Goal: Task Accomplishment & Management: Use online tool/utility

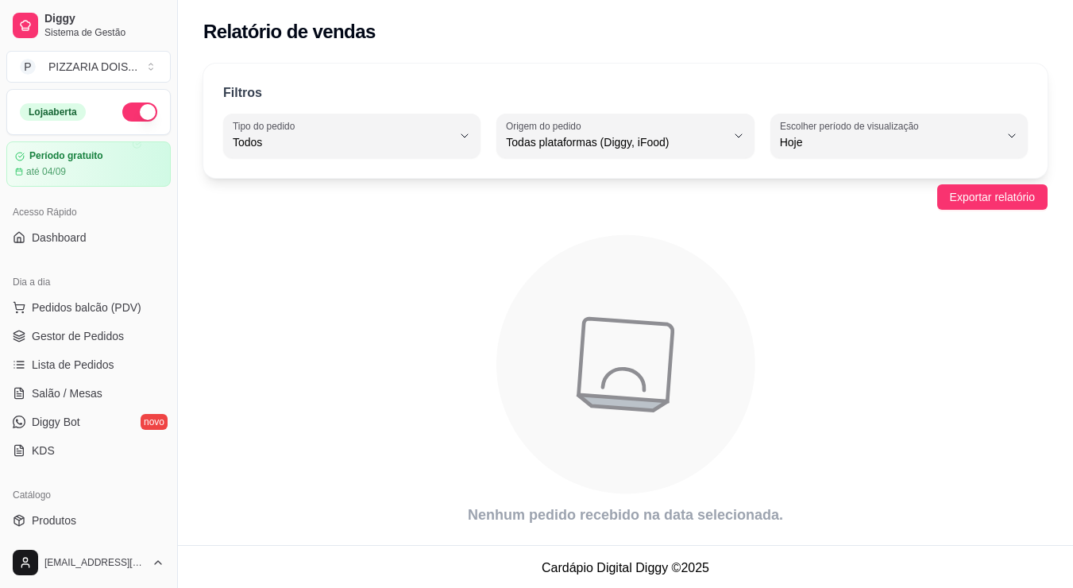
select select "ALL"
select select "0"
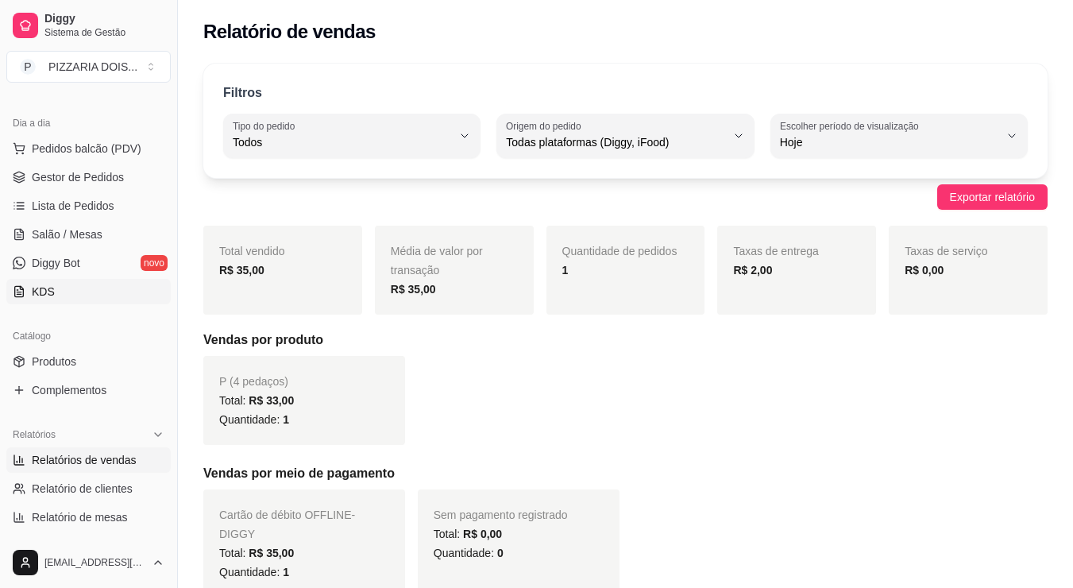
scroll to position [318, 0]
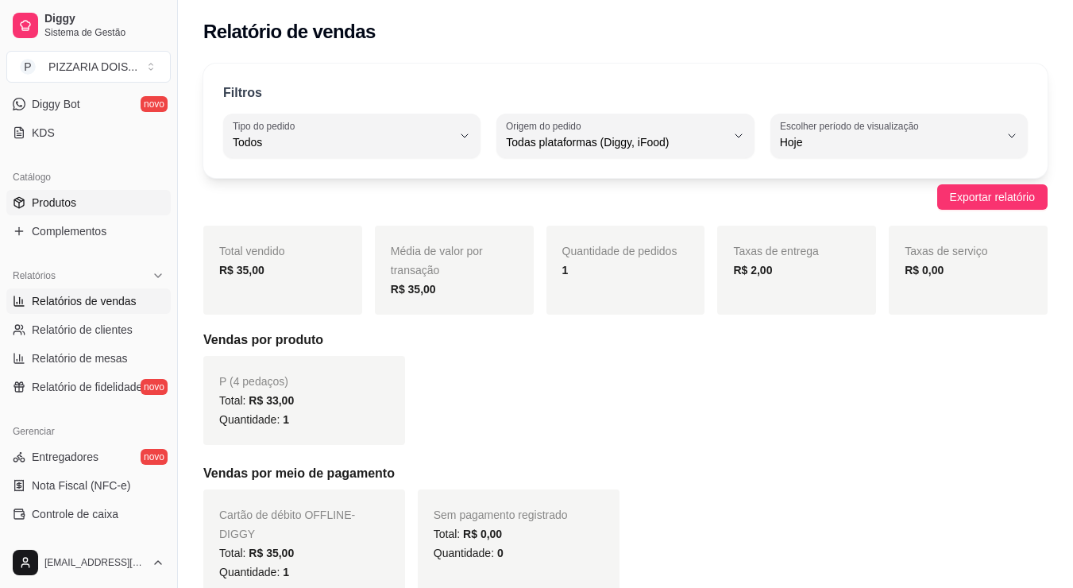
click at [76, 210] on span "Produtos" at bounding box center [54, 203] width 44 height 16
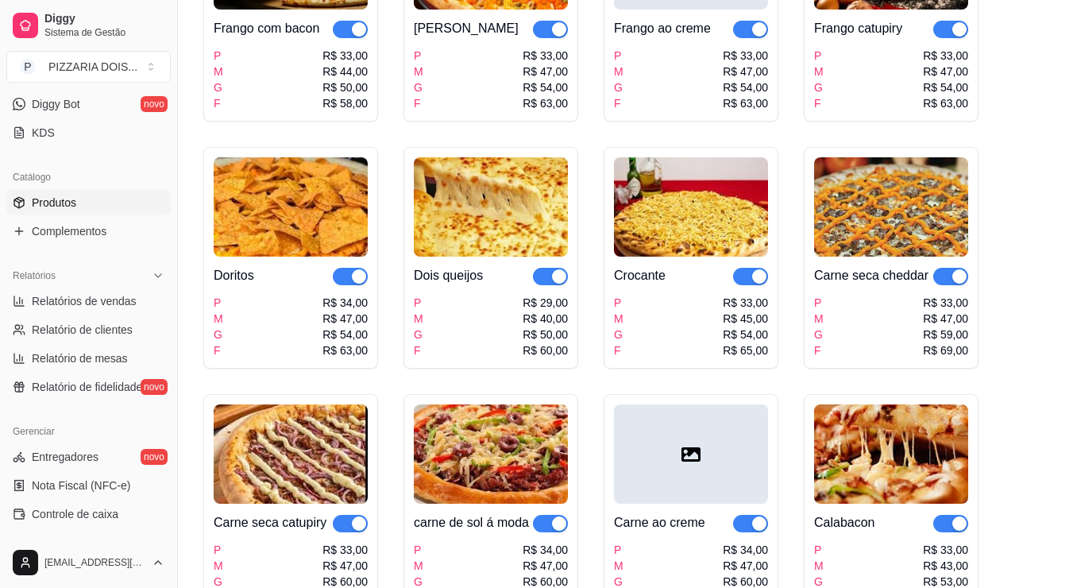
scroll to position [715, 0]
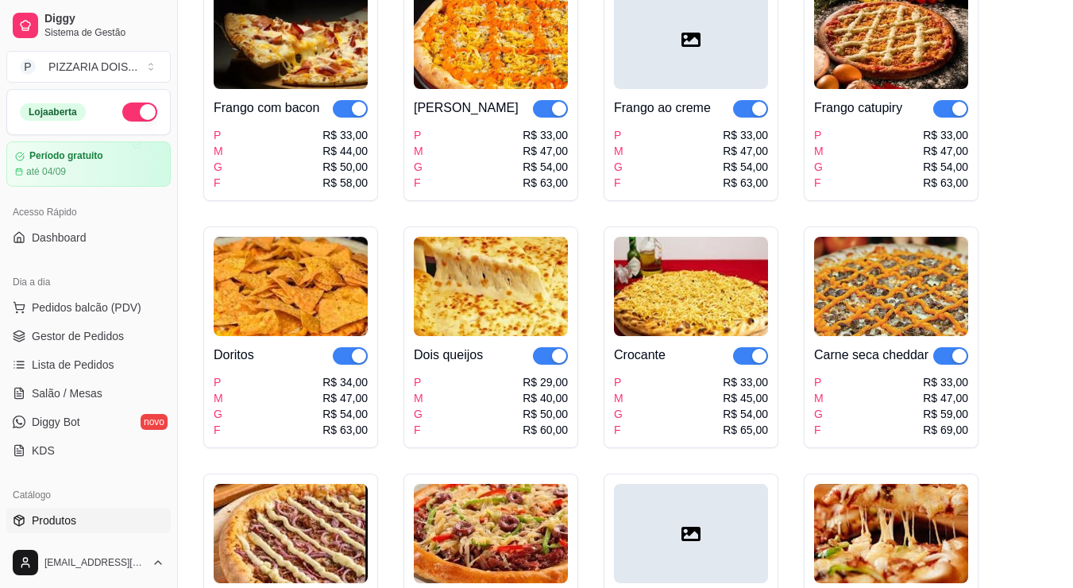
scroll to position [79, 0]
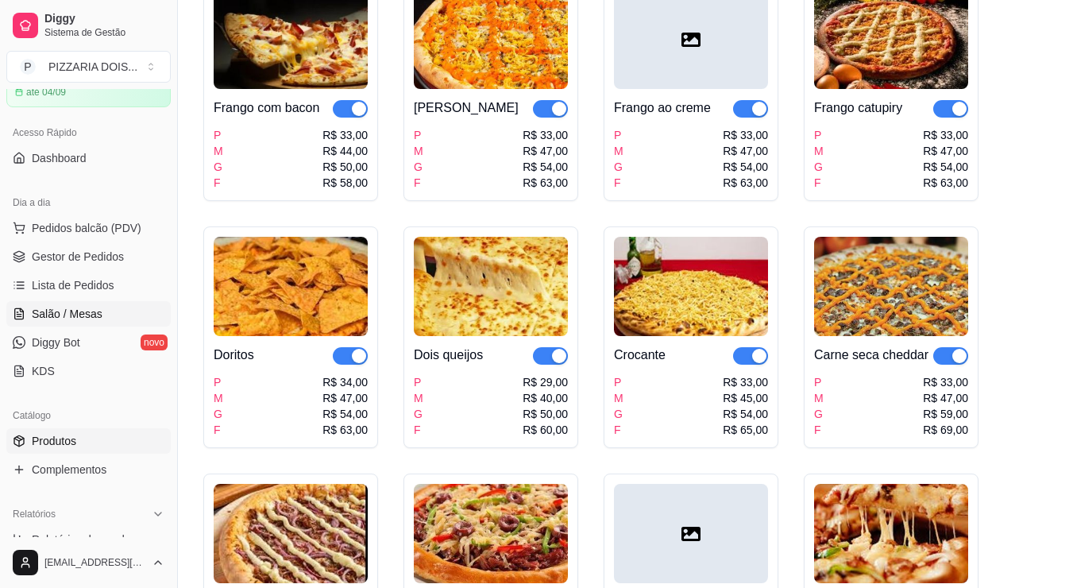
click at [129, 326] on link "Salão / Mesas" at bounding box center [88, 313] width 164 height 25
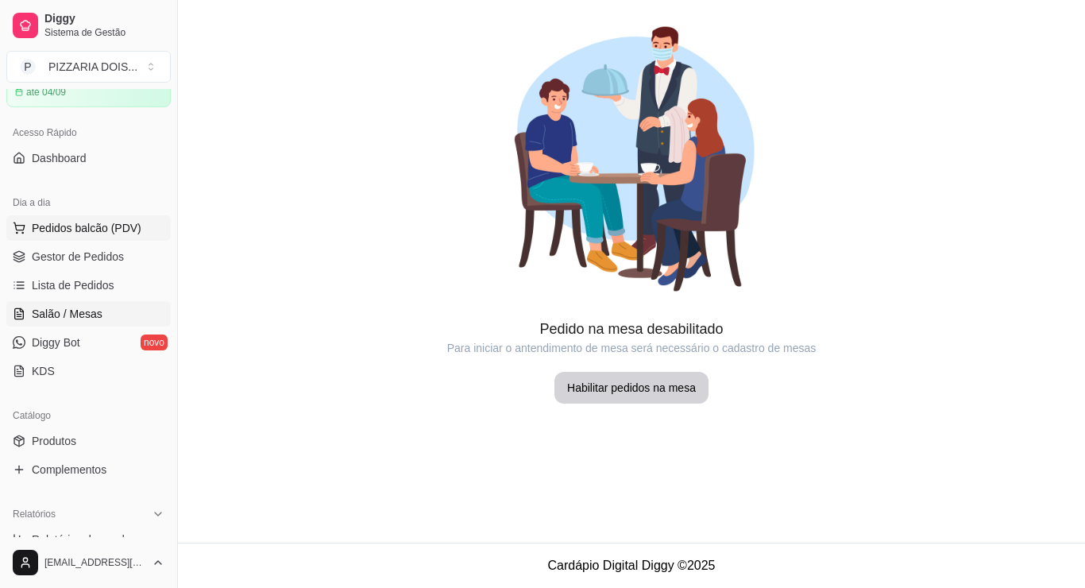
click at [129, 236] on span "Pedidos balcão (PDV)" at bounding box center [87, 228] width 110 height 16
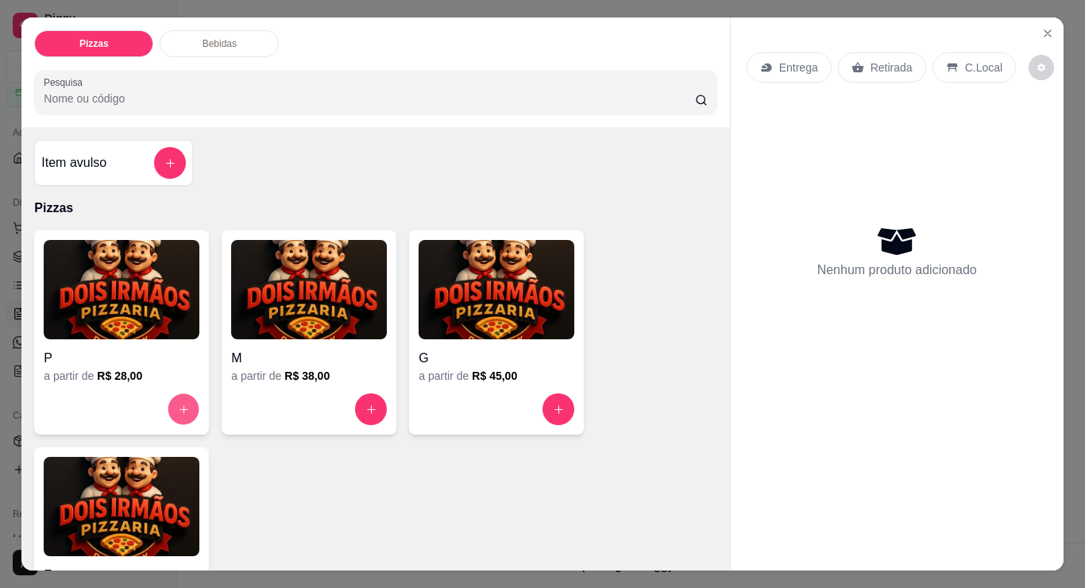
click at [178, 415] on icon "increase-product-quantity" at bounding box center [184, 409] width 12 height 12
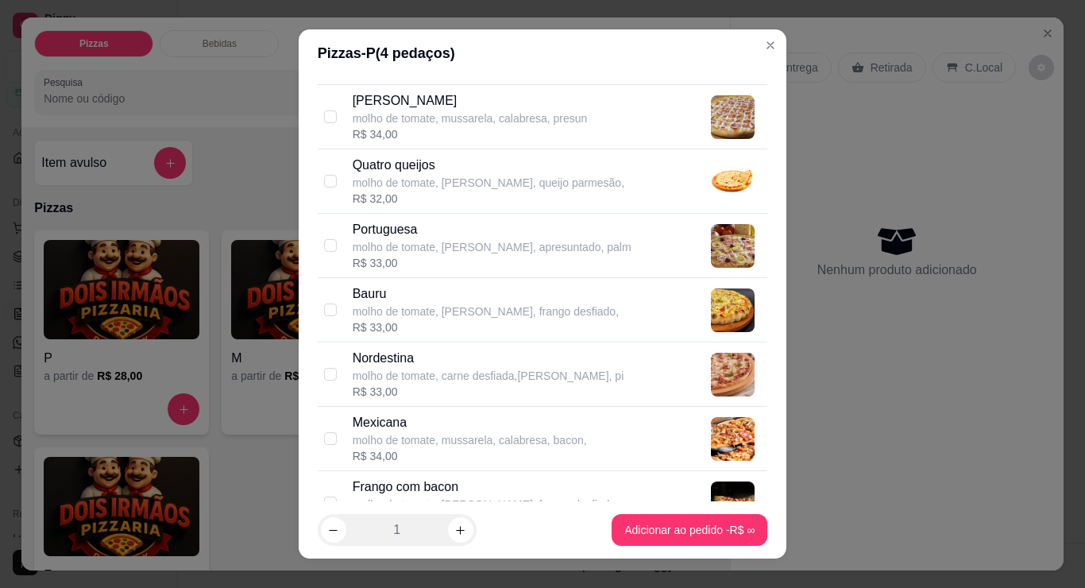
scroll to position [318, 0]
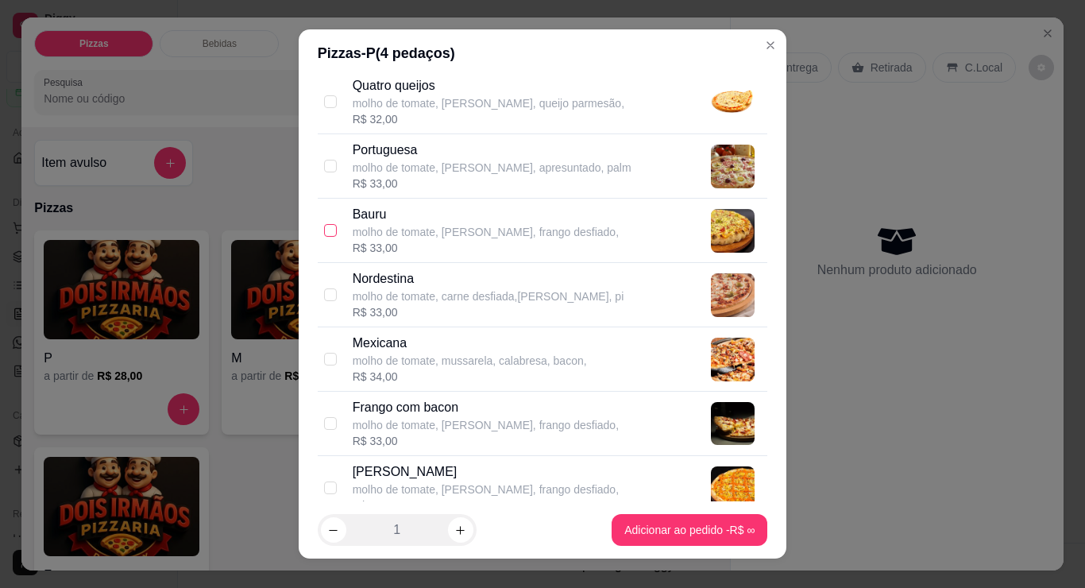
click at [330, 237] on input "checkbox" at bounding box center [330, 230] width 13 height 13
checkbox input "true"
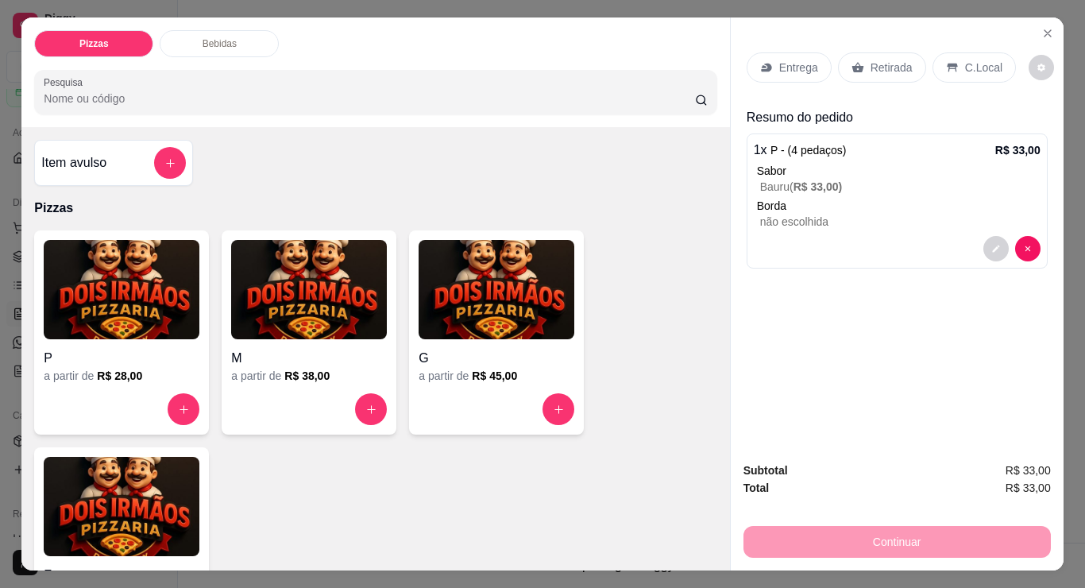
click at [806, 230] on p "não escolhida" at bounding box center [900, 222] width 280 height 16
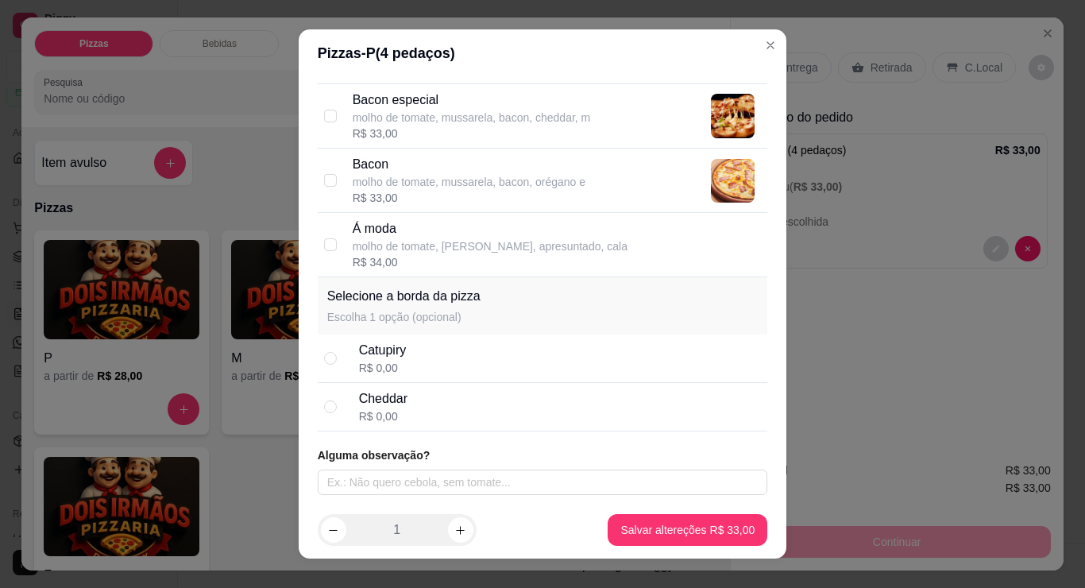
scroll to position [2060, 0]
click at [336, 400] on input "radio" at bounding box center [330, 406] width 13 height 13
radio input "true"
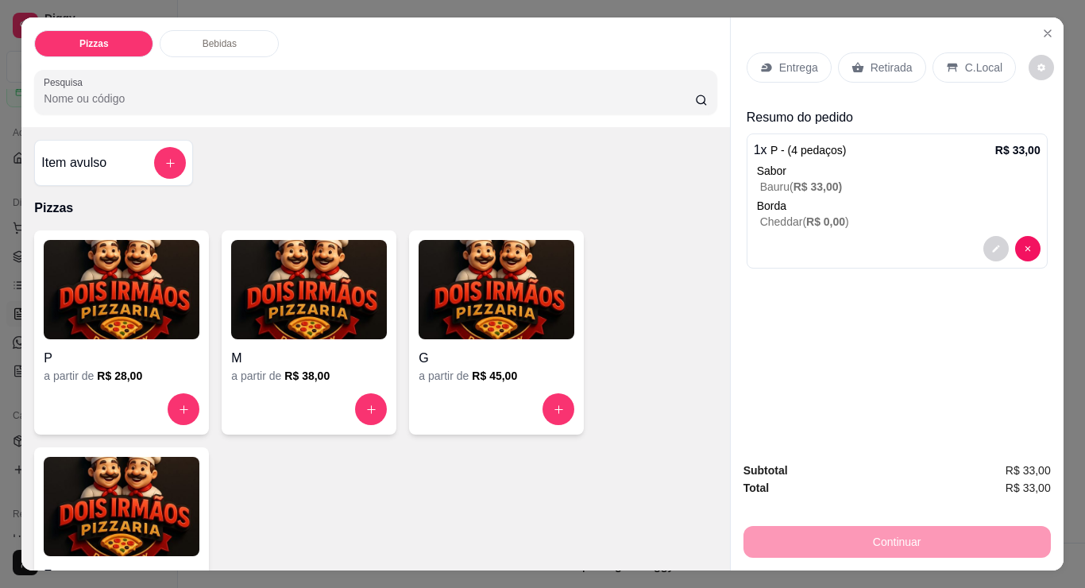
click at [904, 72] on p "Retirada" at bounding box center [892, 68] width 42 height 16
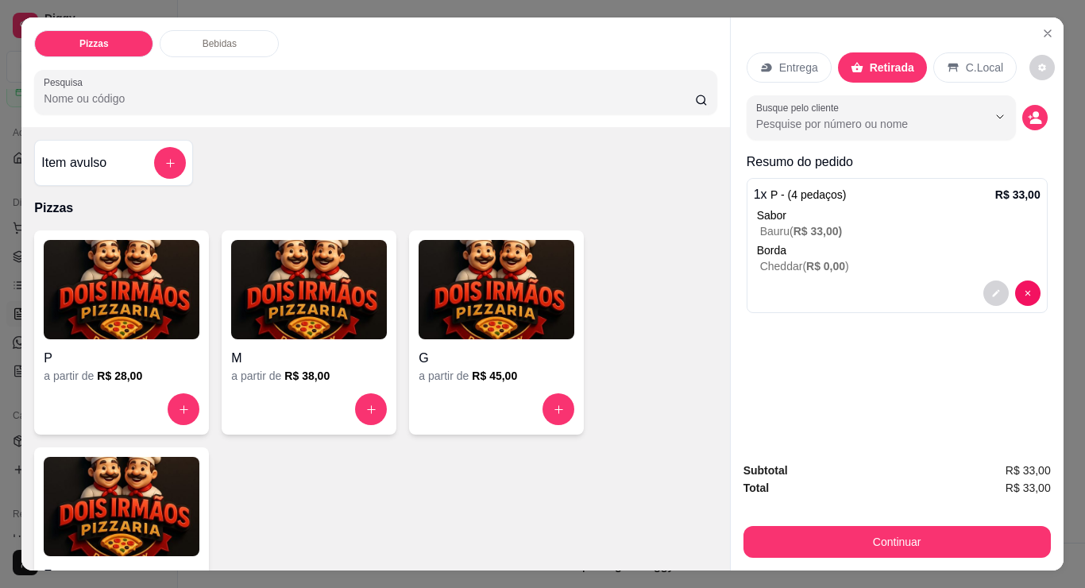
scroll to position [52, 0]
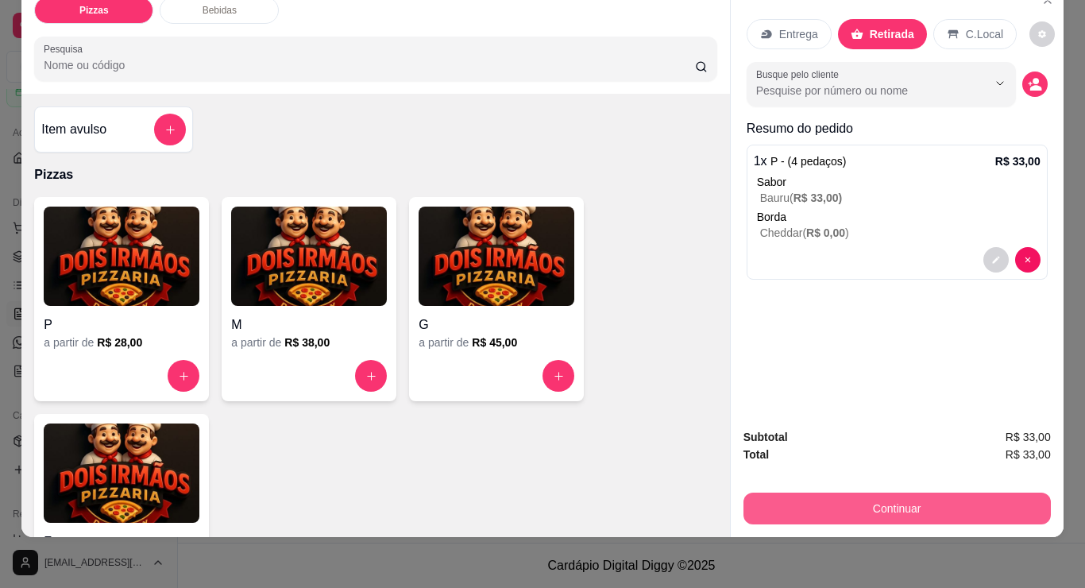
click at [923, 492] on button "Continuar" at bounding box center [896, 508] width 307 height 32
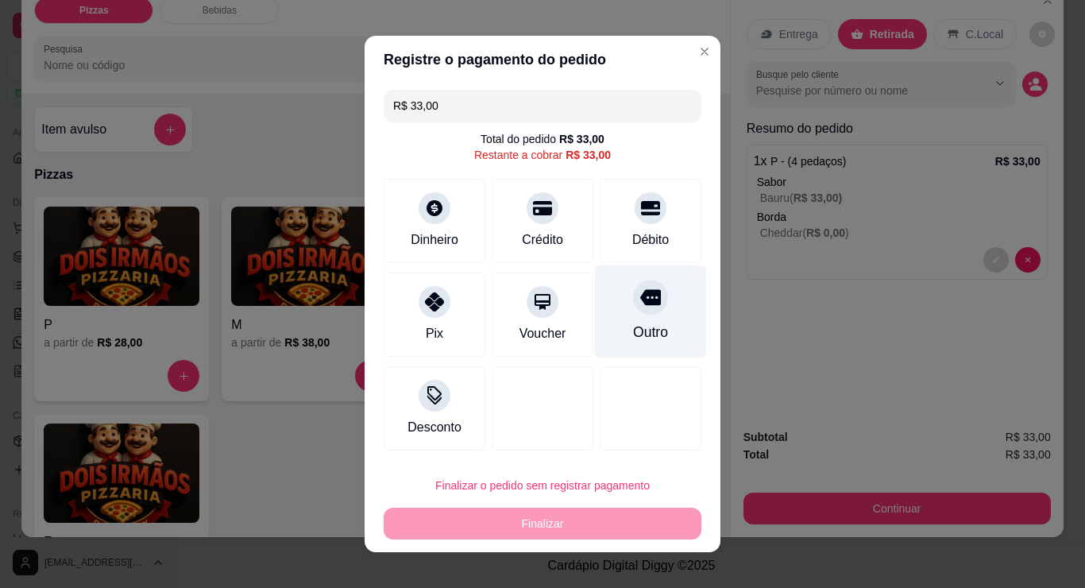
click at [681, 358] on div "Outro" at bounding box center [651, 311] width 112 height 93
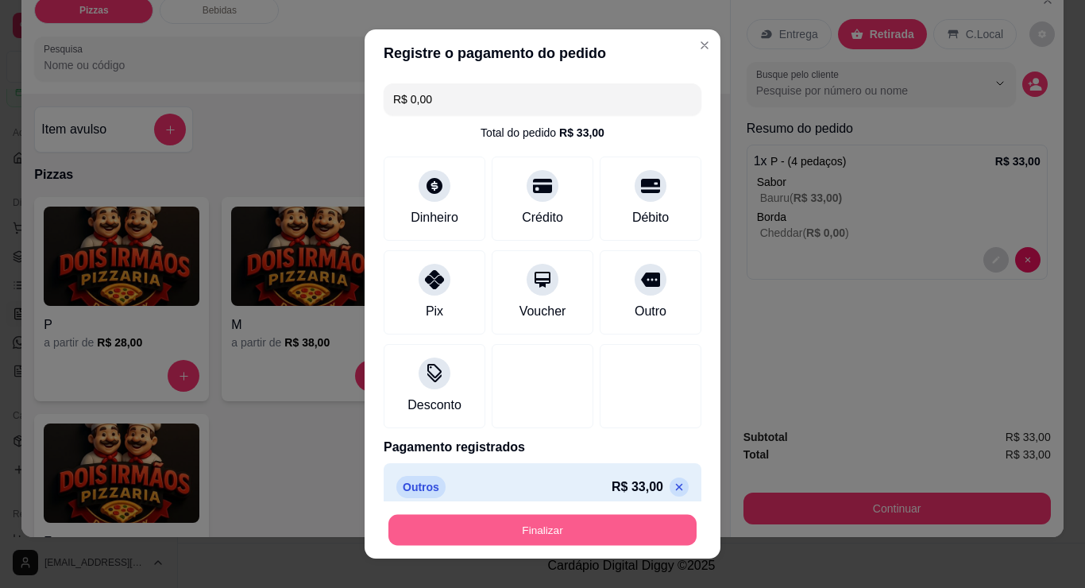
click at [570, 517] on button "Finalizar" at bounding box center [542, 530] width 308 height 31
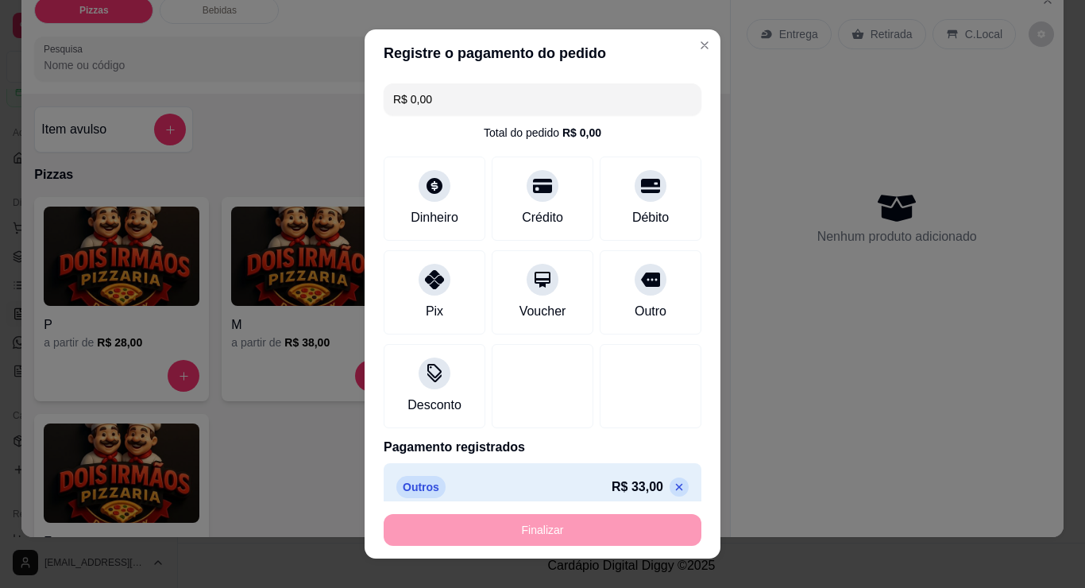
type input "-R$ 33,00"
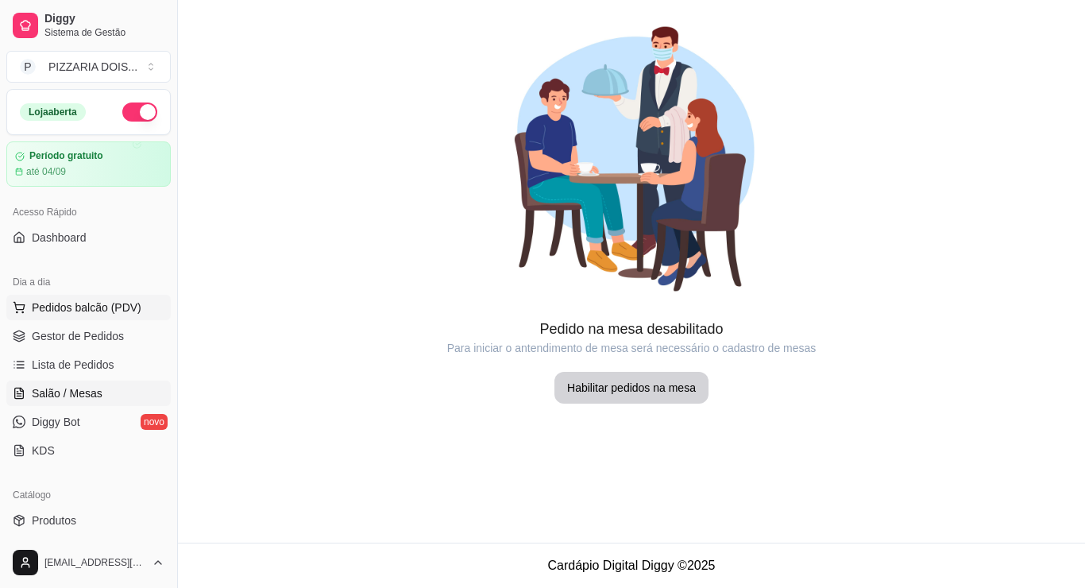
click at [114, 315] on span "Pedidos balcão (PDV)" at bounding box center [87, 307] width 110 height 16
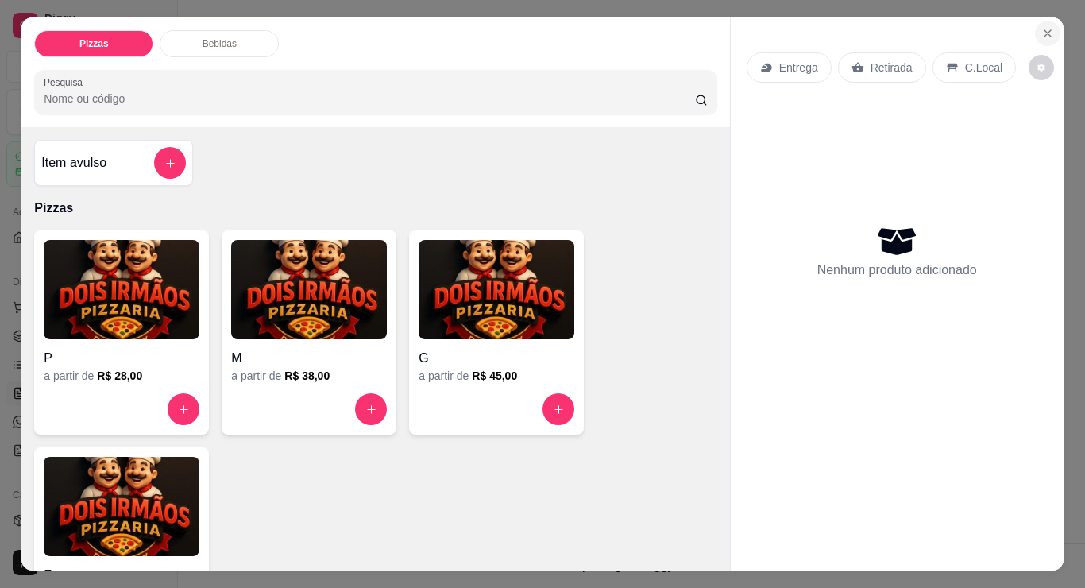
click at [1041, 32] on icon "Close" at bounding box center [1047, 33] width 13 height 13
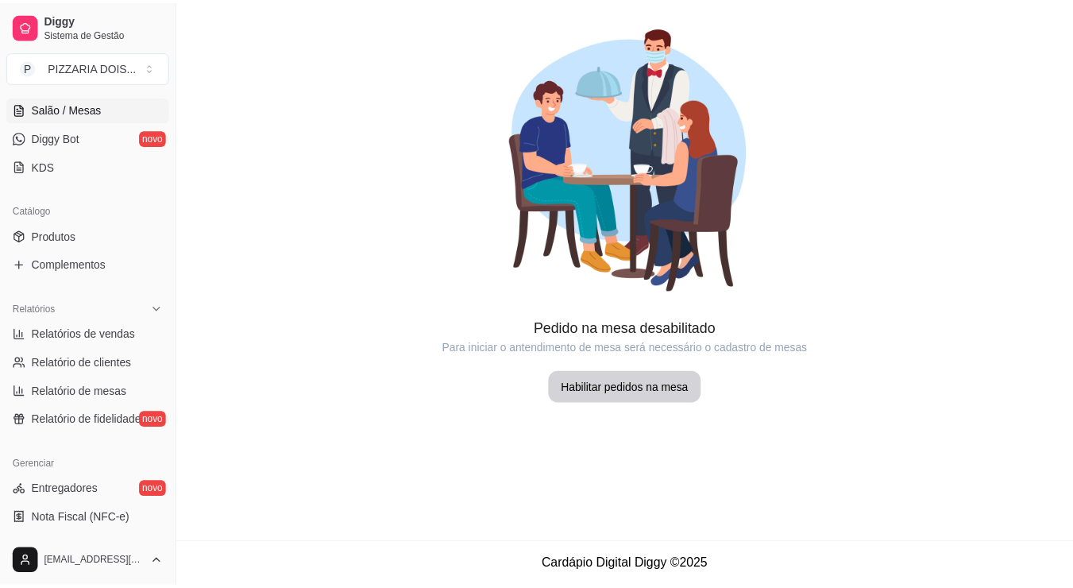
scroll to position [205, 0]
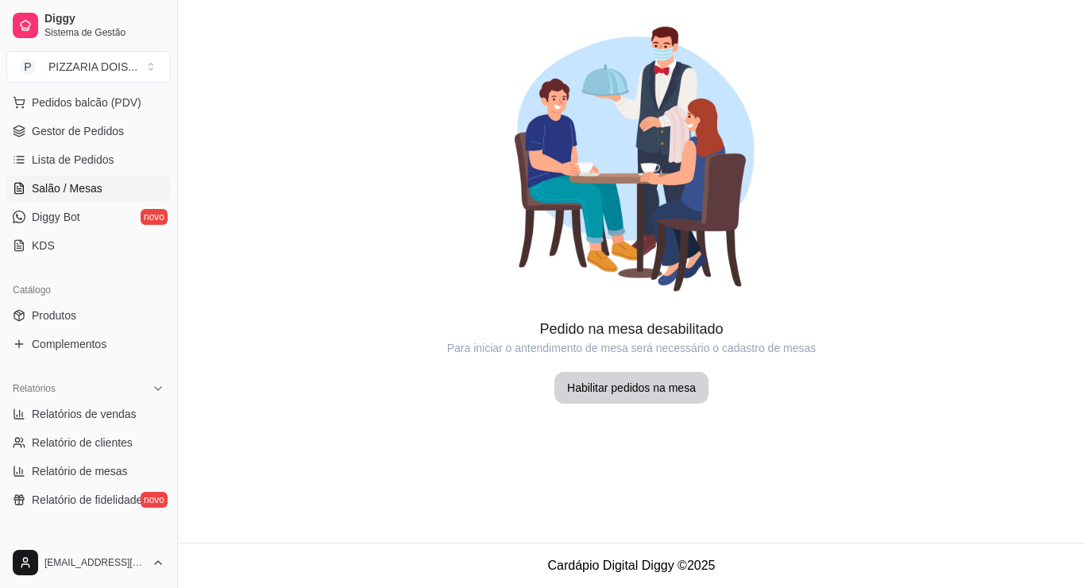
click at [103, 328] on link "Produtos" at bounding box center [88, 315] width 164 height 25
